Goal: Information Seeking & Learning: Check status

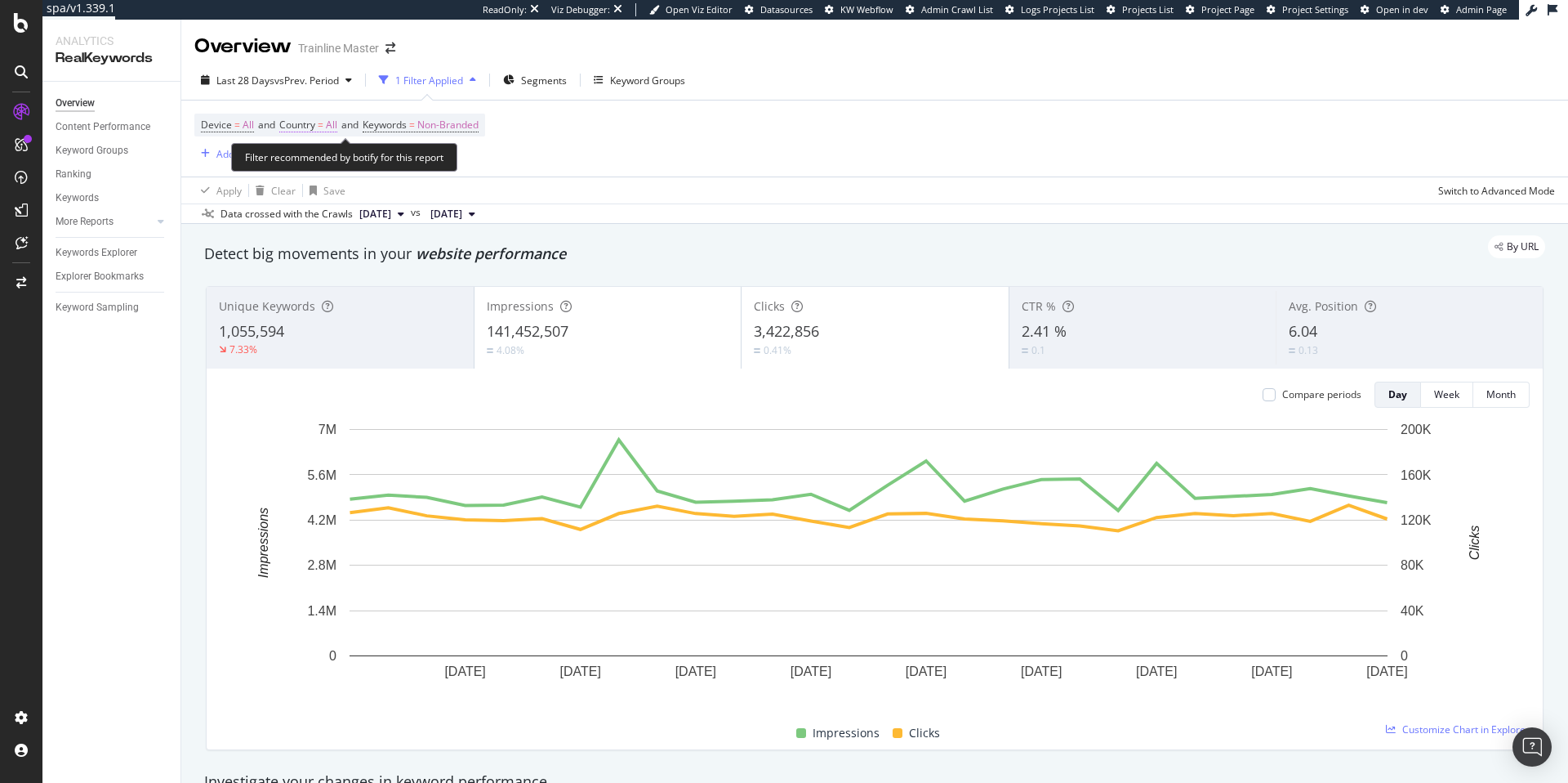
click at [320, 130] on span "Country = All" at bounding box center [308, 124] width 58 height 15
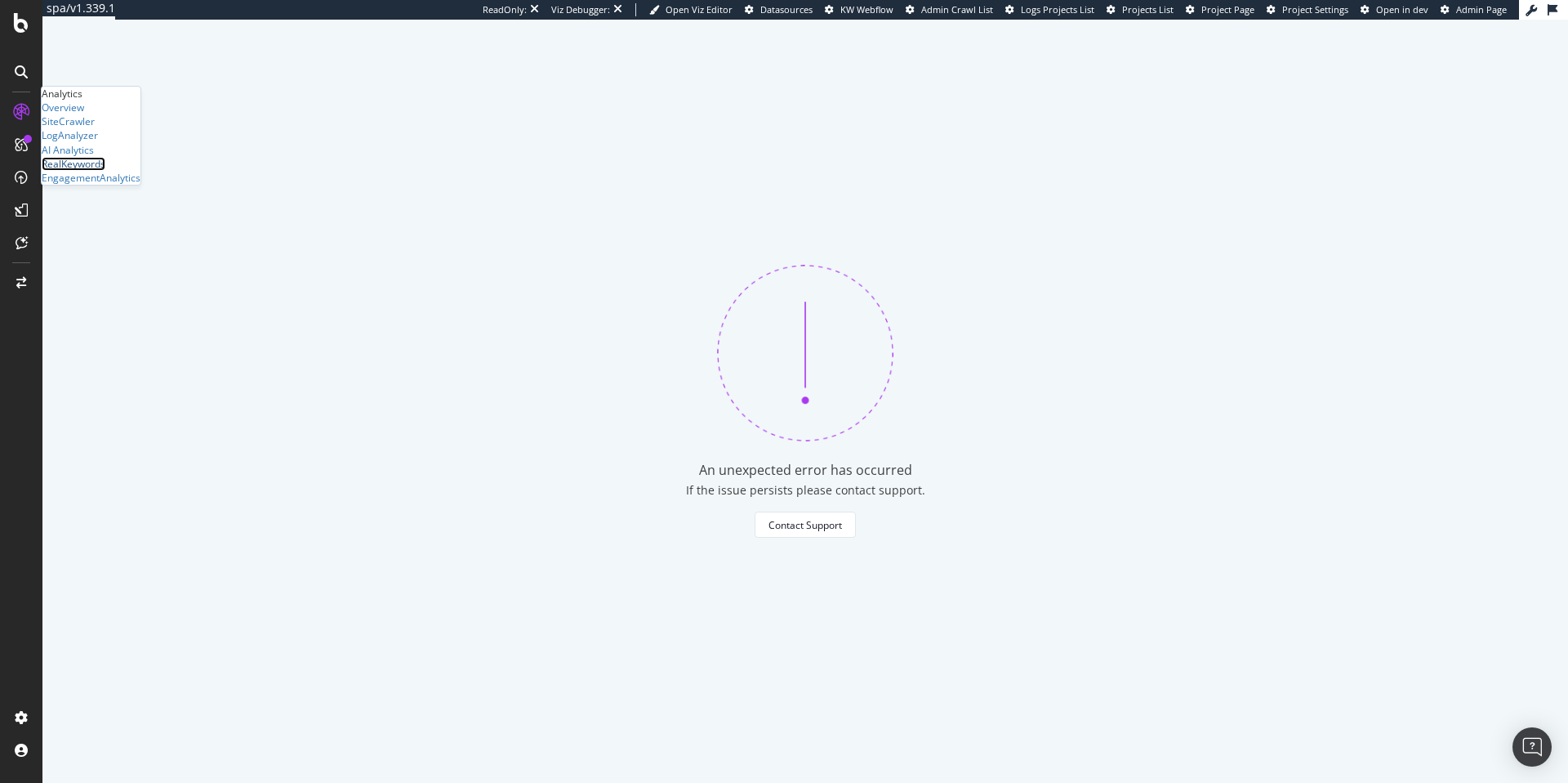
click at [105, 171] on div "RealKeywords" at bounding box center [73, 164] width 64 height 14
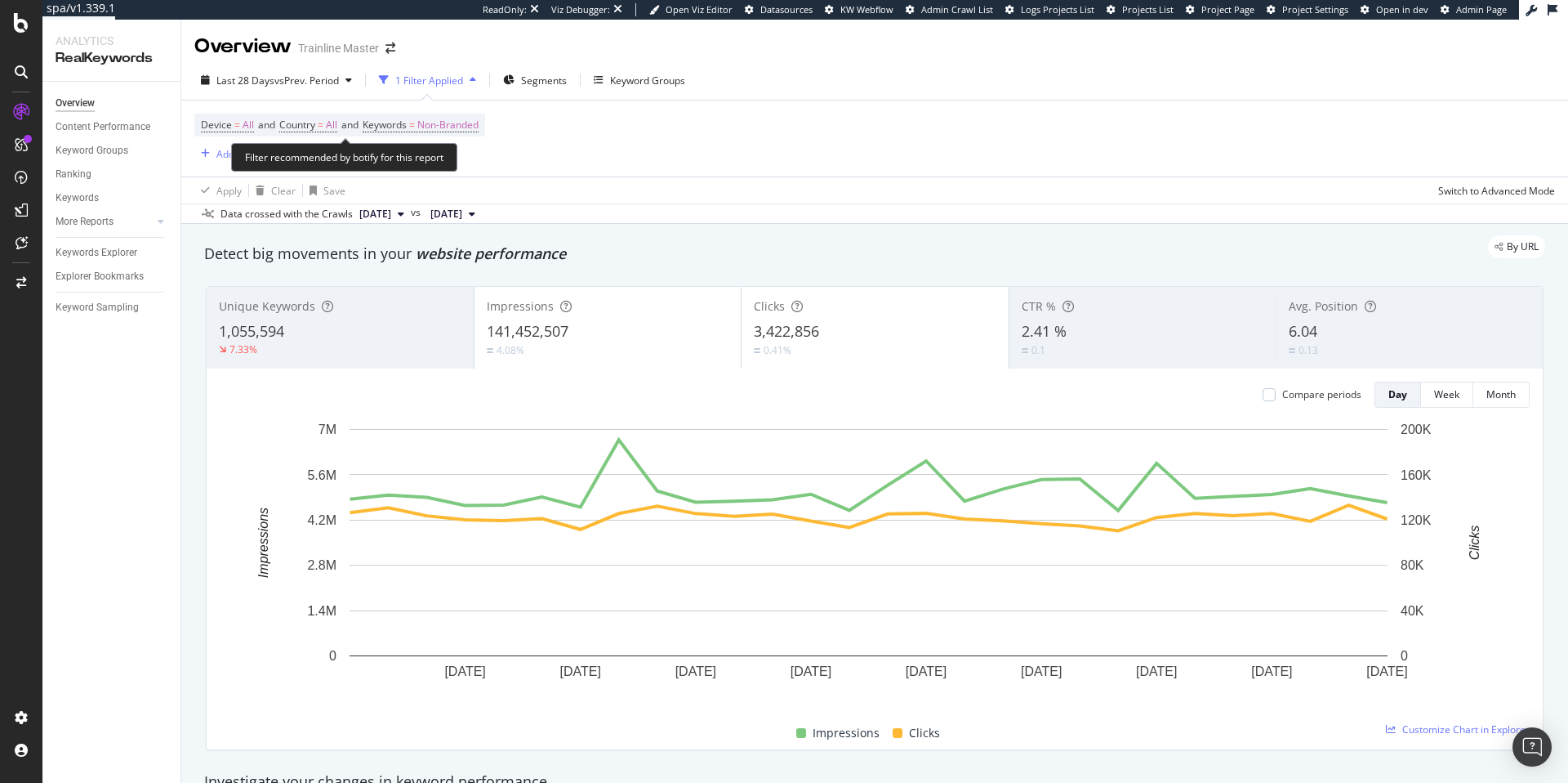
click at [381, 115] on span "Device = All and Country = All and Keywords = Non-Branded" at bounding box center [340, 124] width 278 height 23
click at [380, 125] on span "Keywords" at bounding box center [384, 124] width 44 height 14
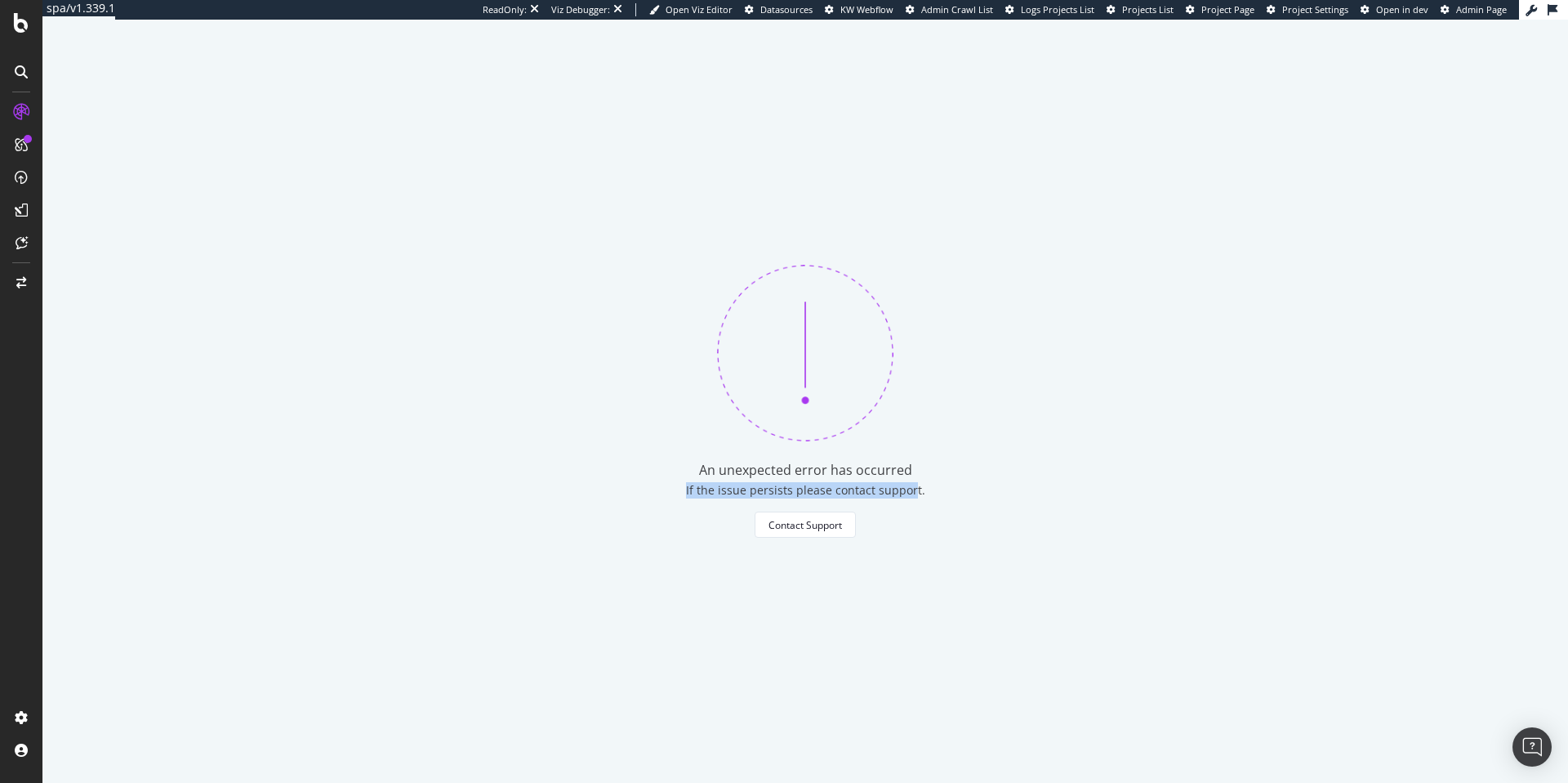
drag, startPoint x: 678, startPoint y: 476, endPoint x: 899, endPoint y: 491, distance: 221.5
click at [905, 492] on div "An unexpected error has occurred If the issue persists please contact support. …" at bounding box center [805, 401] width 1526 height 763
click at [782, 479] on div "An unexpected error has occurred If the issue persists please contact support. …" at bounding box center [805, 401] width 1526 height 763
drag, startPoint x: 705, startPoint y: 469, endPoint x: 895, endPoint y: 480, distance: 190.3
click at [895, 480] on div "An unexpected error has occurred If the issue persists please contact support. …" at bounding box center [805, 401] width 1526 height 763
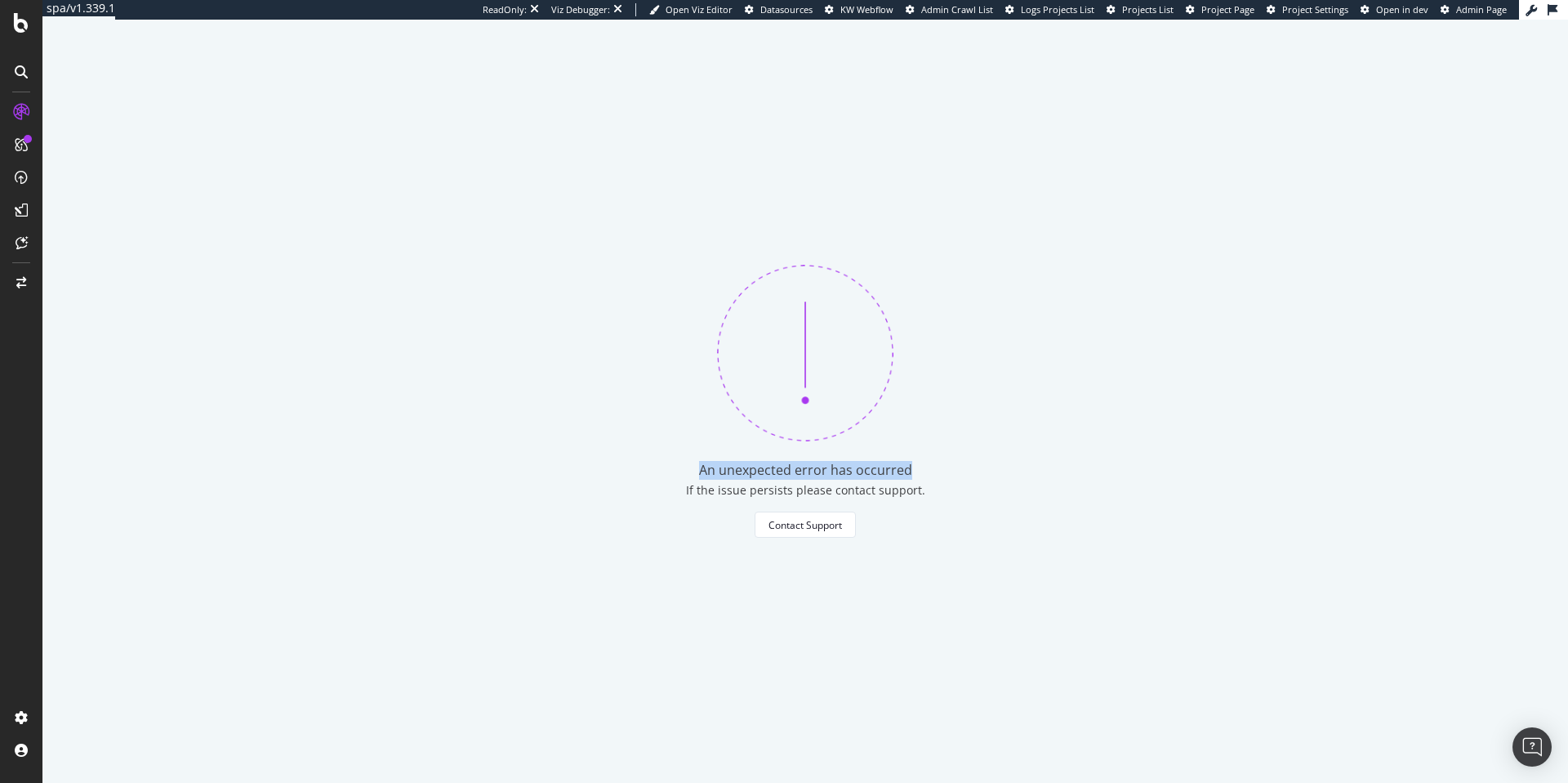
copy div "An unexpected error has occurred"
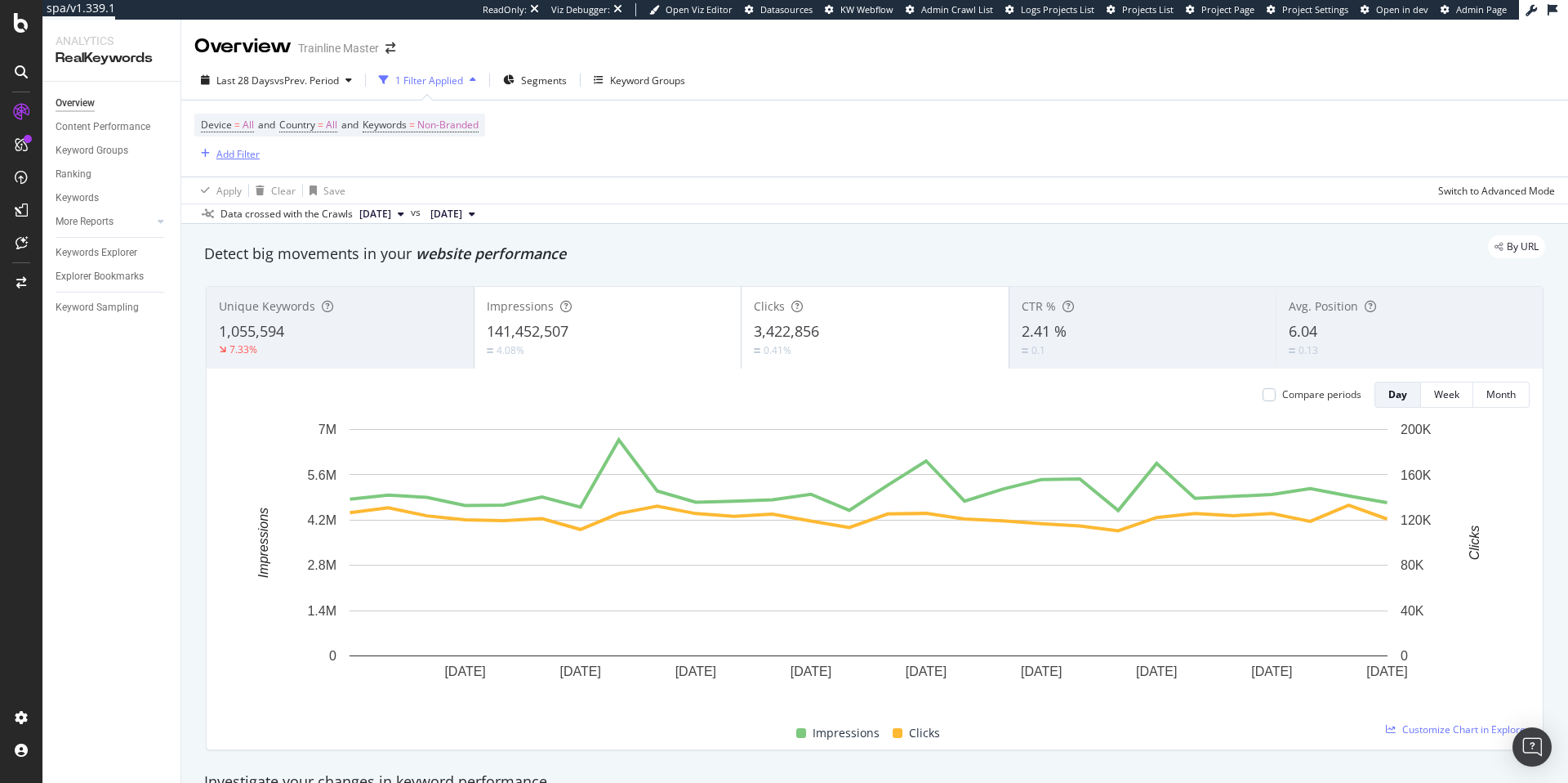
click at [228, 158] on div "Add Filter" at bounding box center [238, 154] width 44 height 14
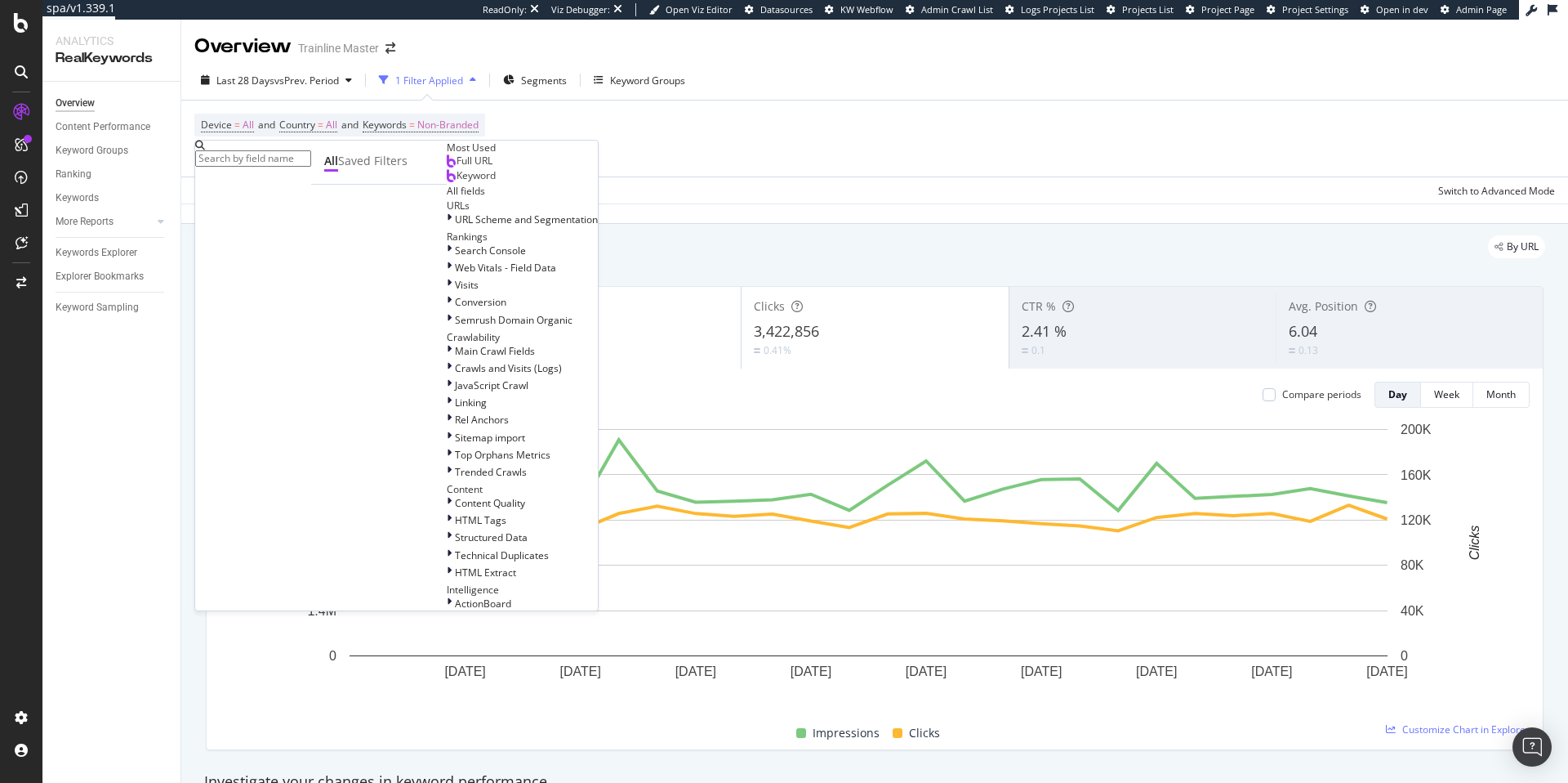
click at [600, 136] on div "Device = All and Country = All and Keywords = Non-Branded Add Filter" at bounding box center [875, 138] width 1360 height 76
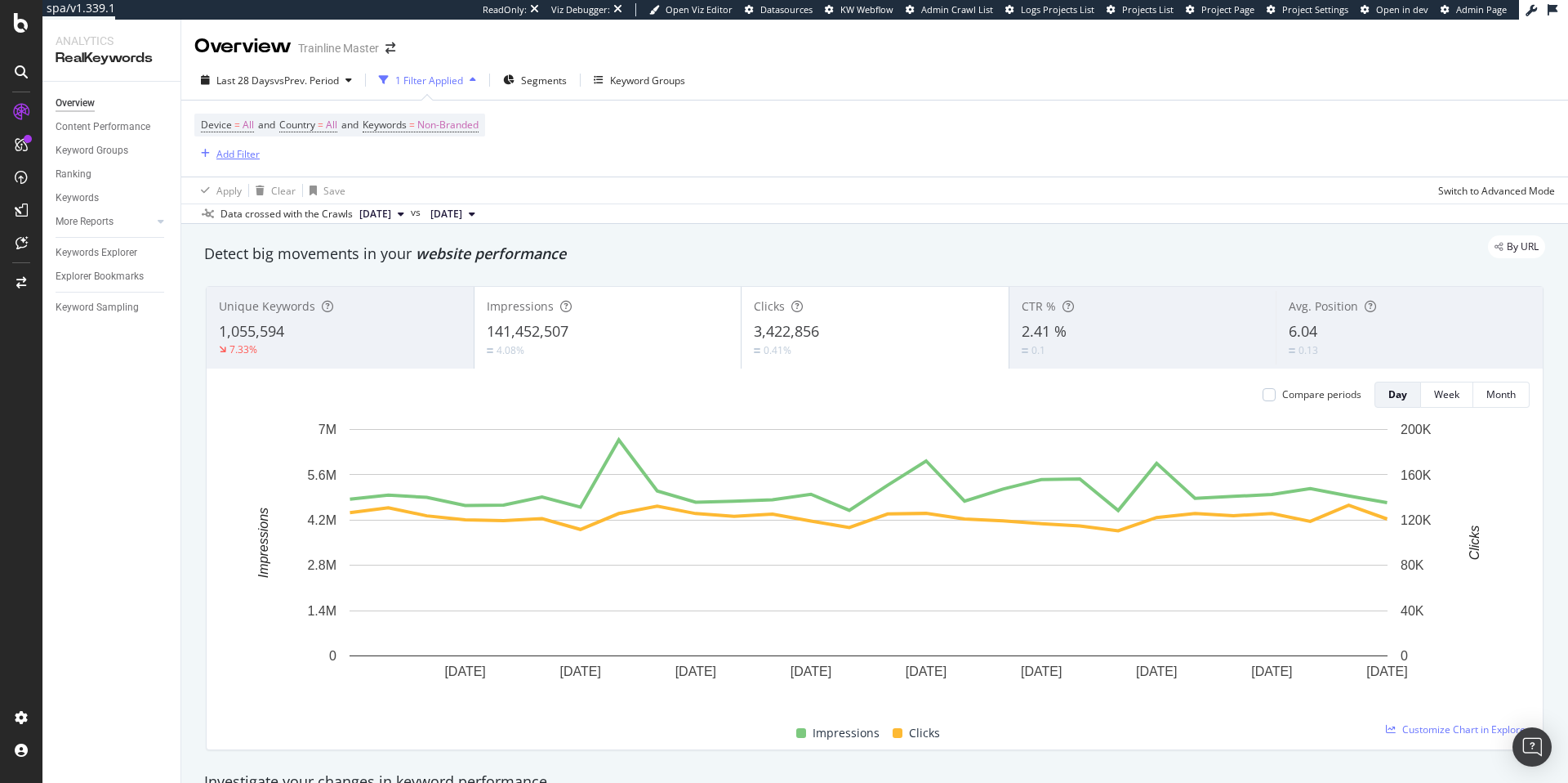
click at [217, 157] on div "Add Filter" at bounding box center [238, 154] width 44 height 14
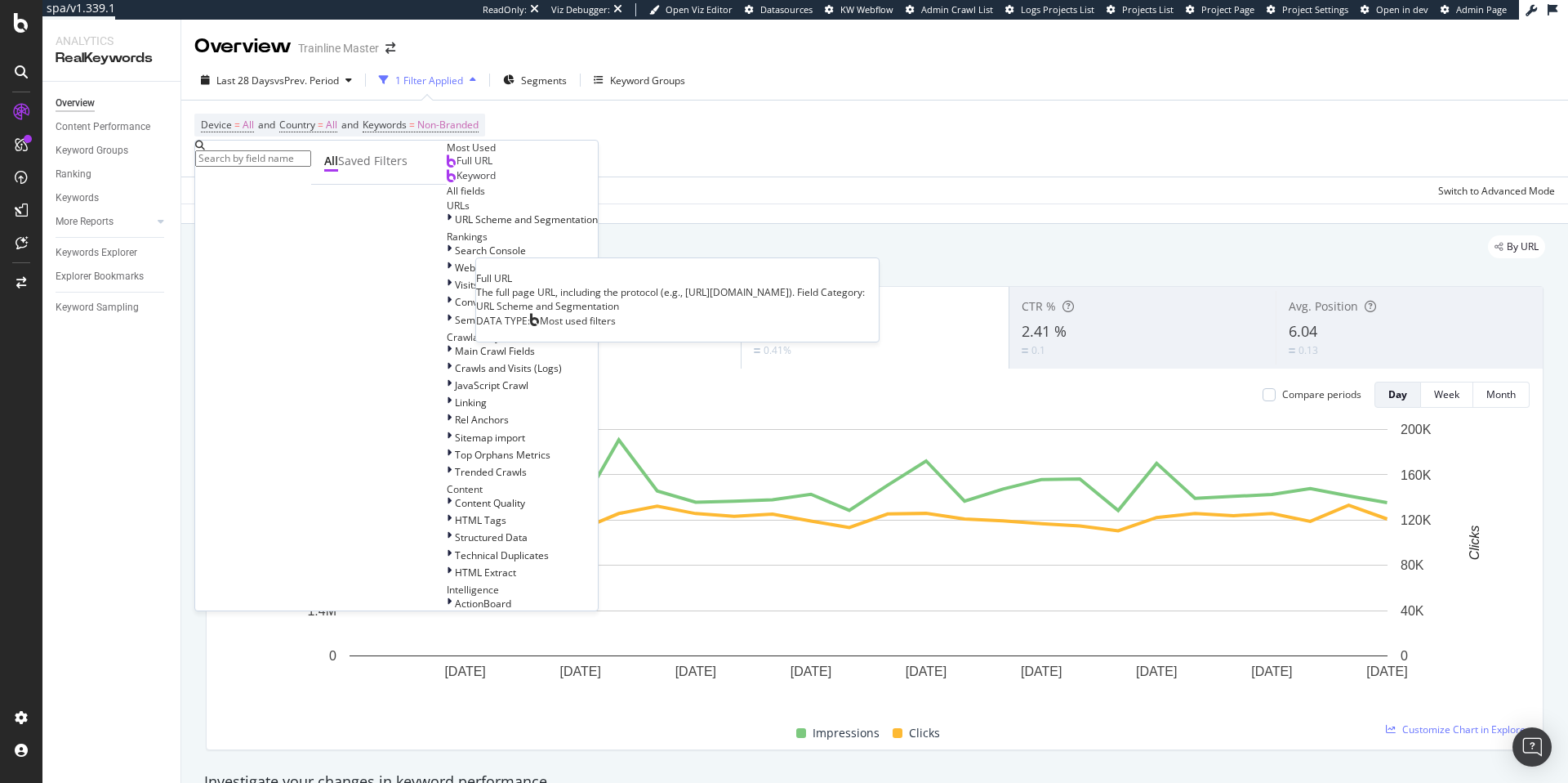
click at [447, 168] on div "Full URL" at bounding box center [470, 160] width 46 height 13
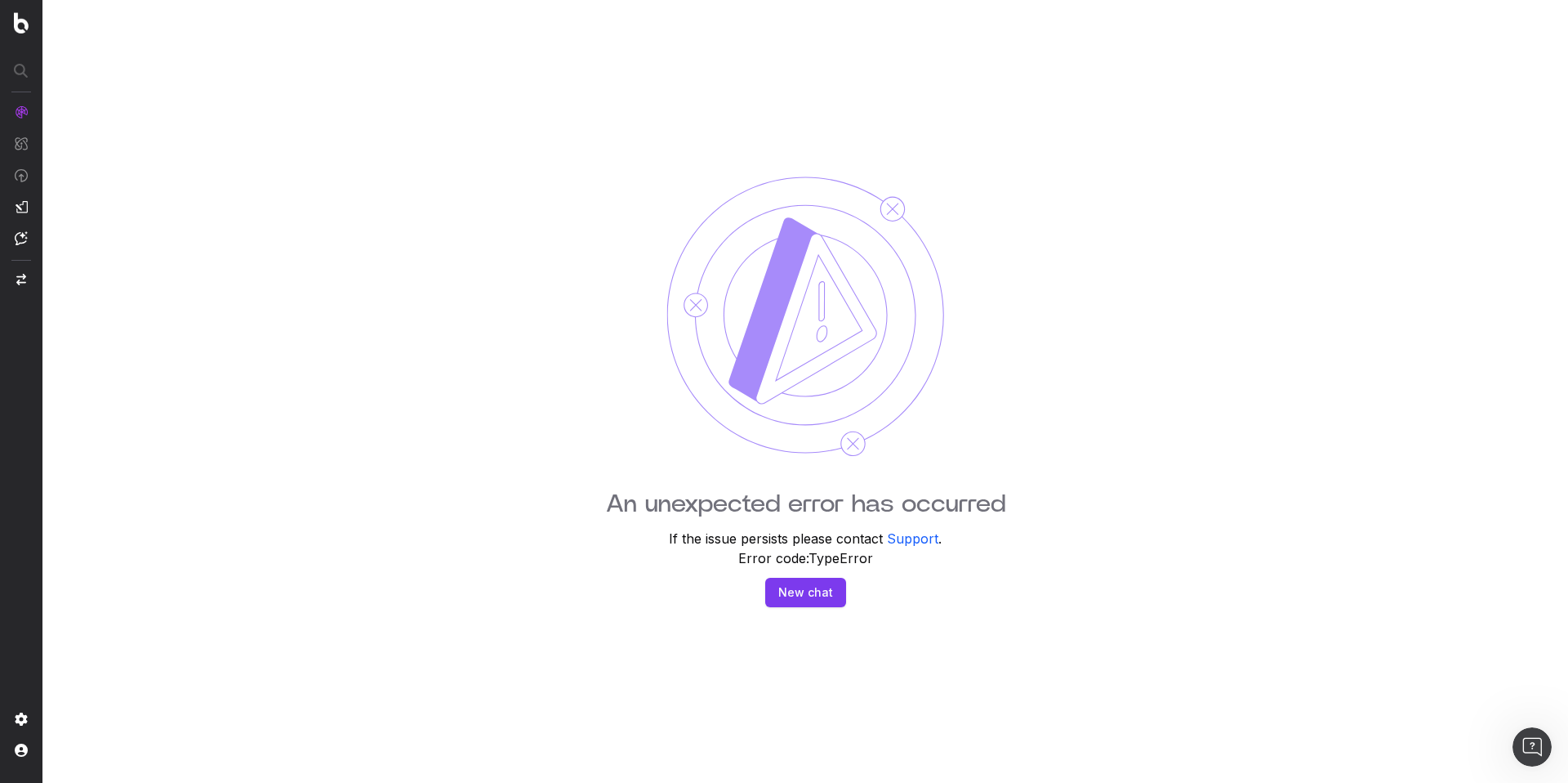
click at [1386, 158] on div "An unexpected error has occurred If the issue persists please contact Support .…" at bounding box center [805, 392] width 1526 height 783
click at [21, 24] on img at bounding box center [21, 22] width 15 height 21
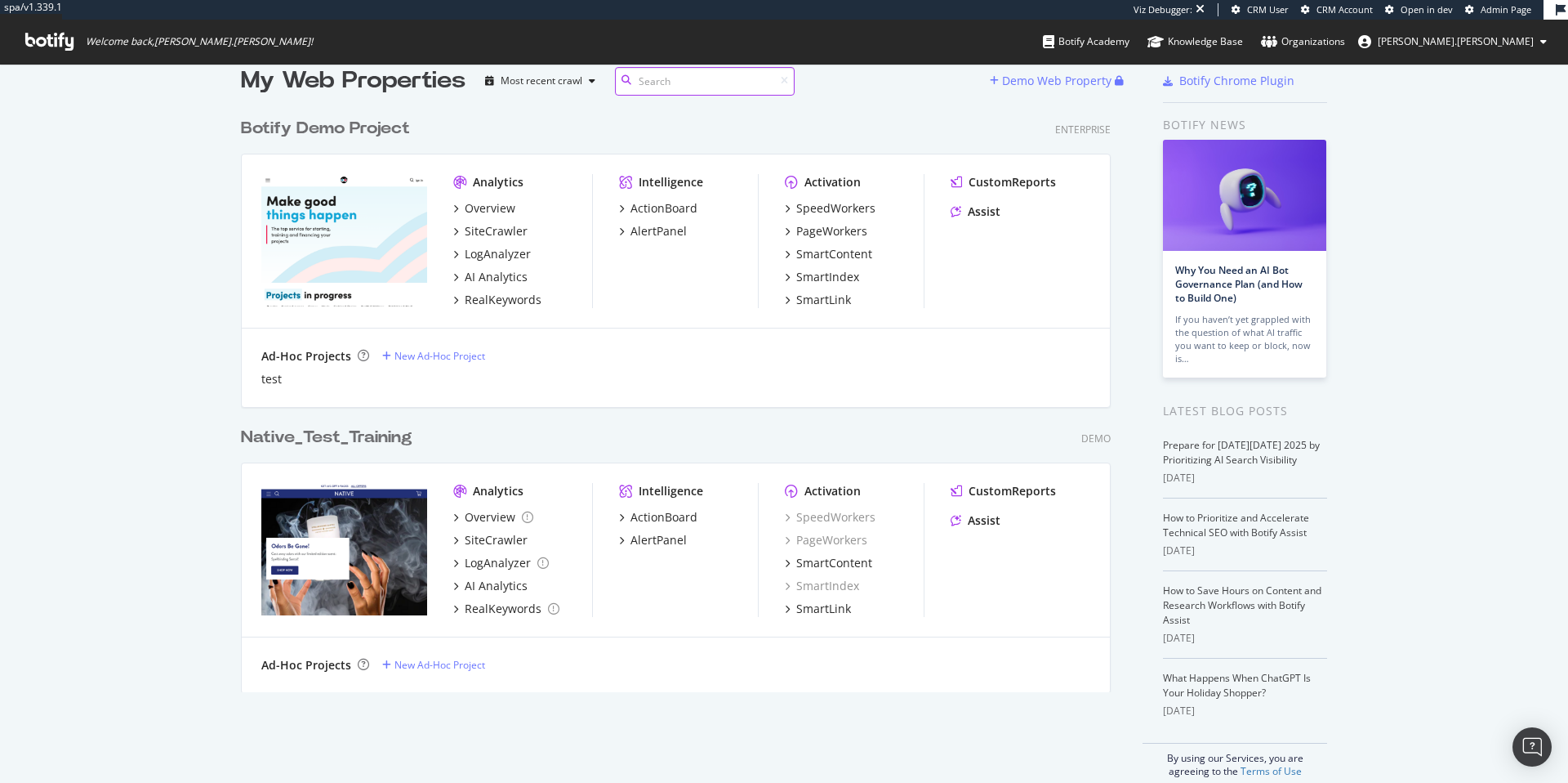
scroll to position [47, 0]
